Goal: Task Accomplishment & Management: Manage account settings

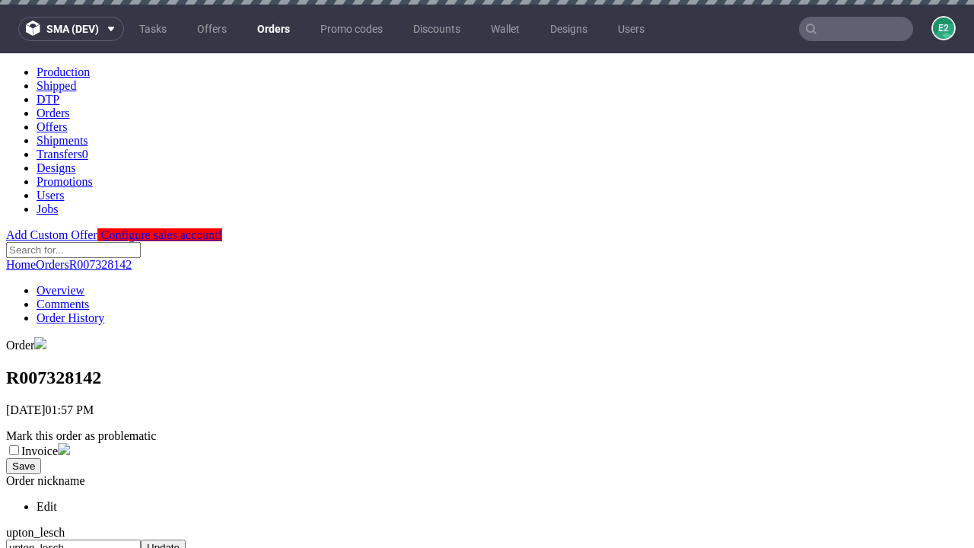
scroll to position [622, 0]
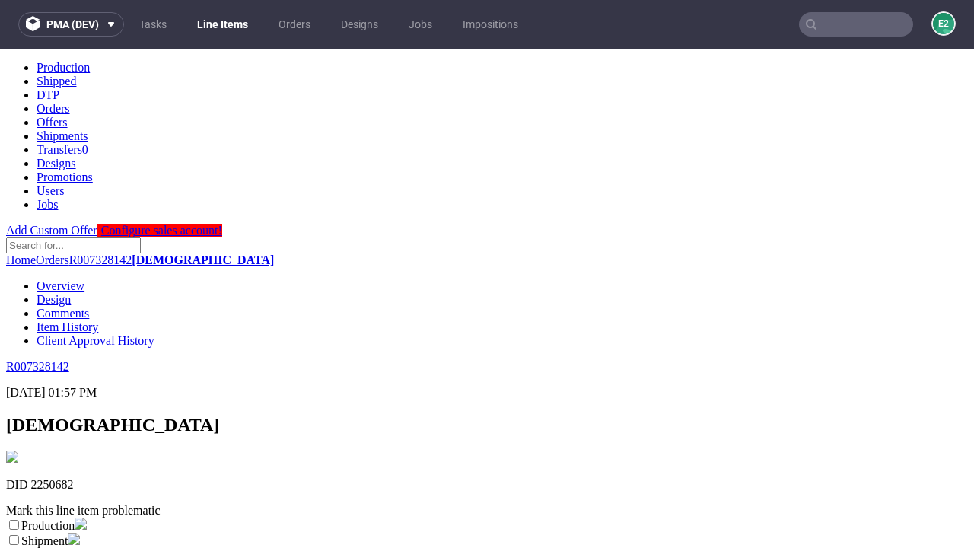
scroll to position [268, 0]
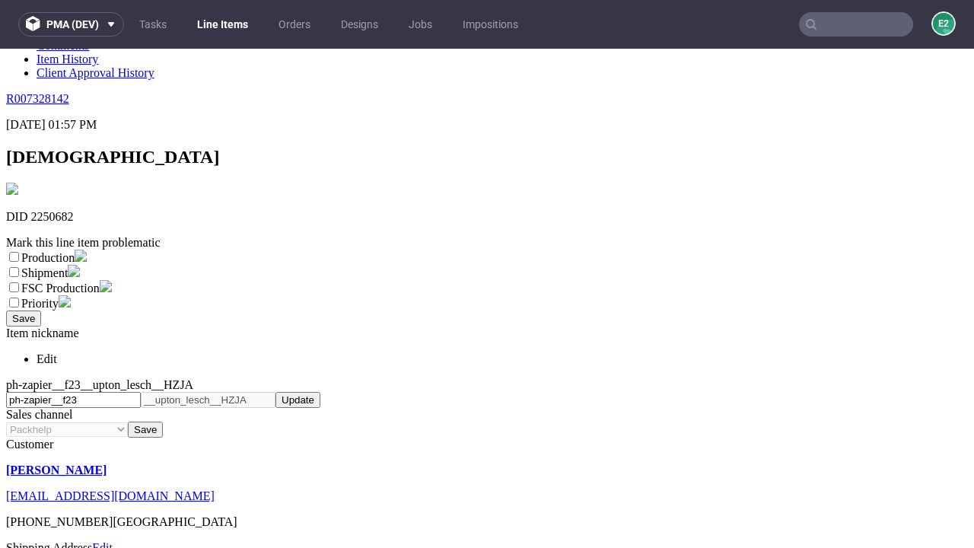
select select "dtp_ca_needed"
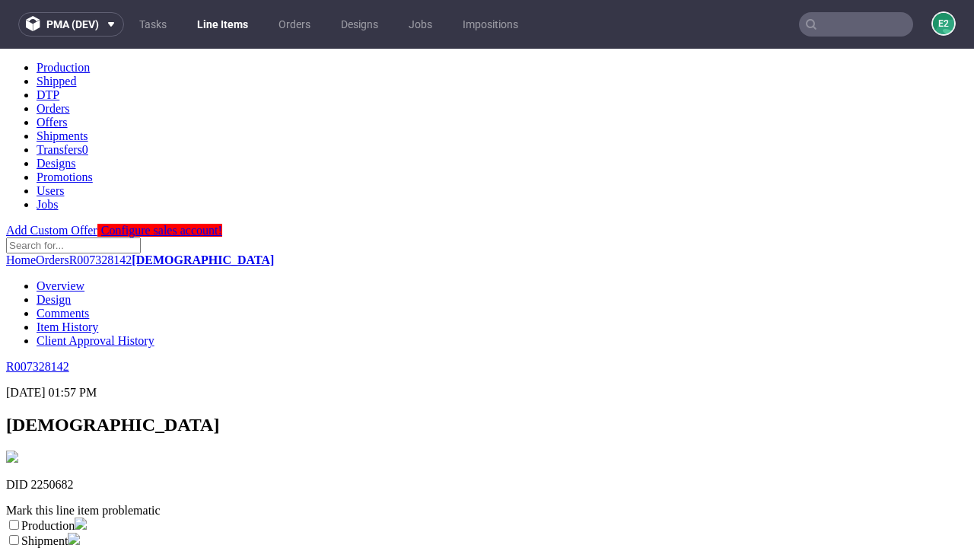
scroll to position [0, 0]
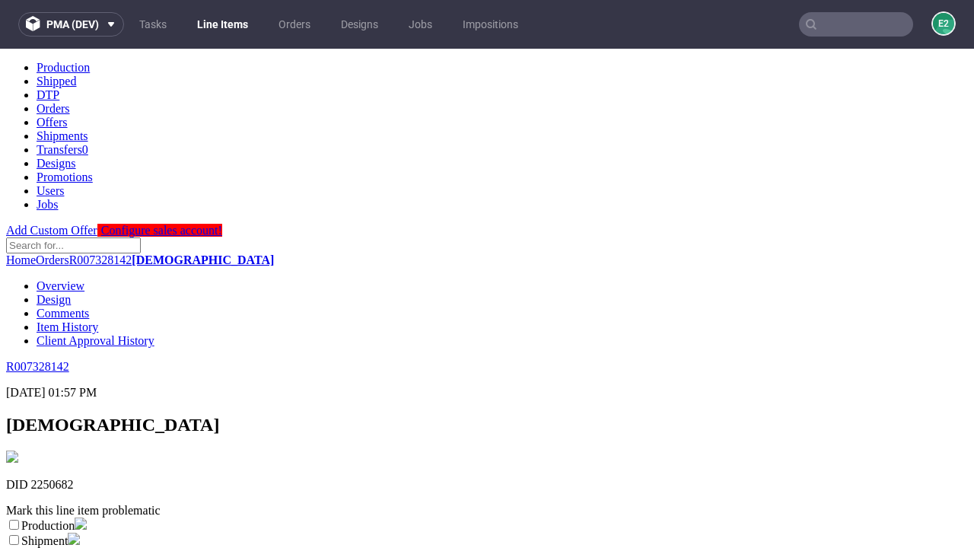
checkbox input "true"
